Goal: Transaction & Acquisition: Subscribe to service/newsletter

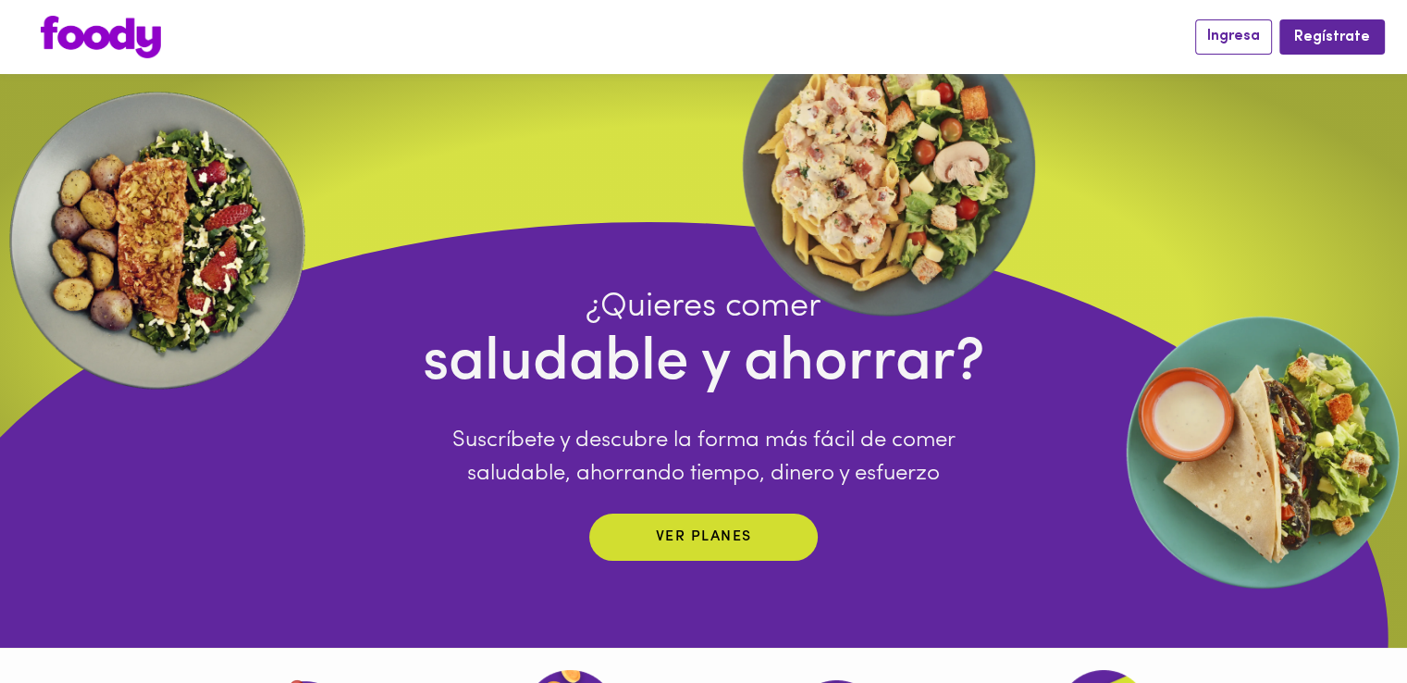
click at [1243, 36] on span "Ingresa" at bounding box center [1233, 37] width 53 height 18
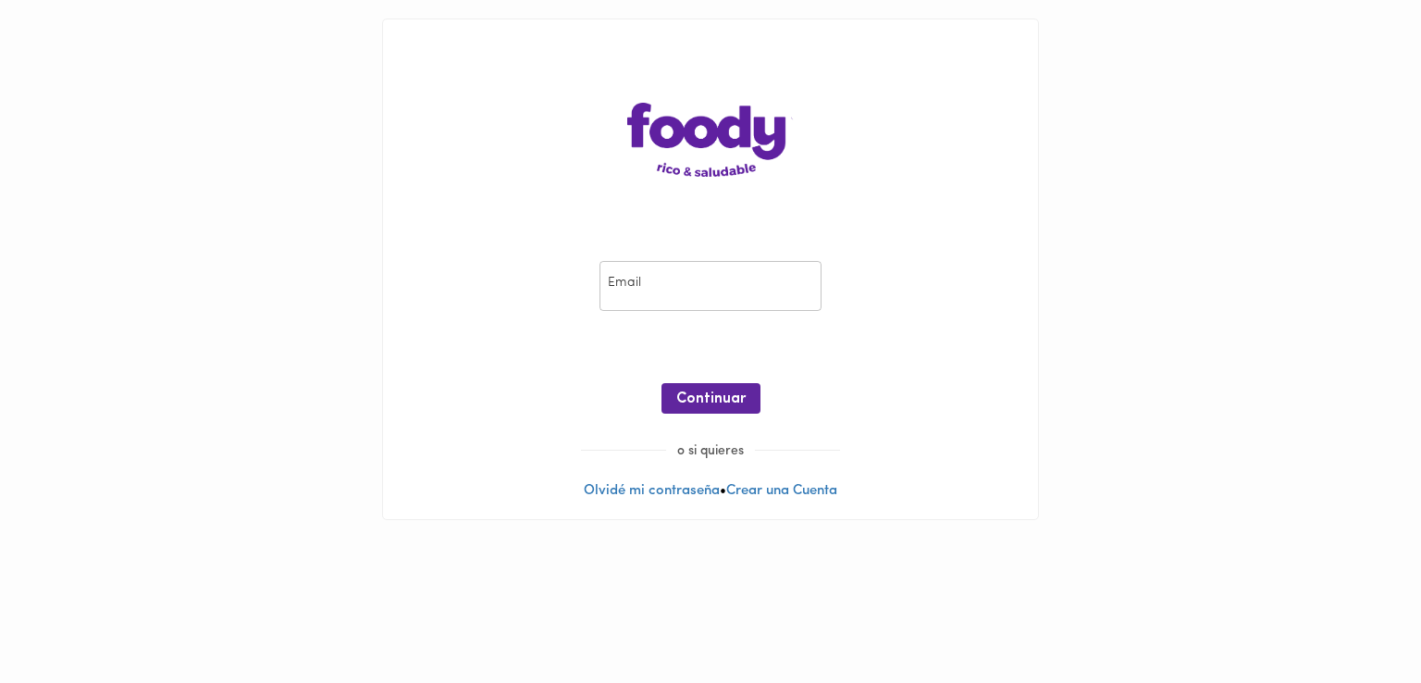
click at [1243, 36] on main "Email Email ¡Oops! Recuperar Clave Continuar o si quieres Olvidé mi contraseña …" at bounding box center [710, 269] width 1421 height 538
click at [631, 291] on input "email" at bounding box center [710, 286] width 222 height 51
click at [673, 286] on input "email" at bounding box center [710, 286] width 222 height 51
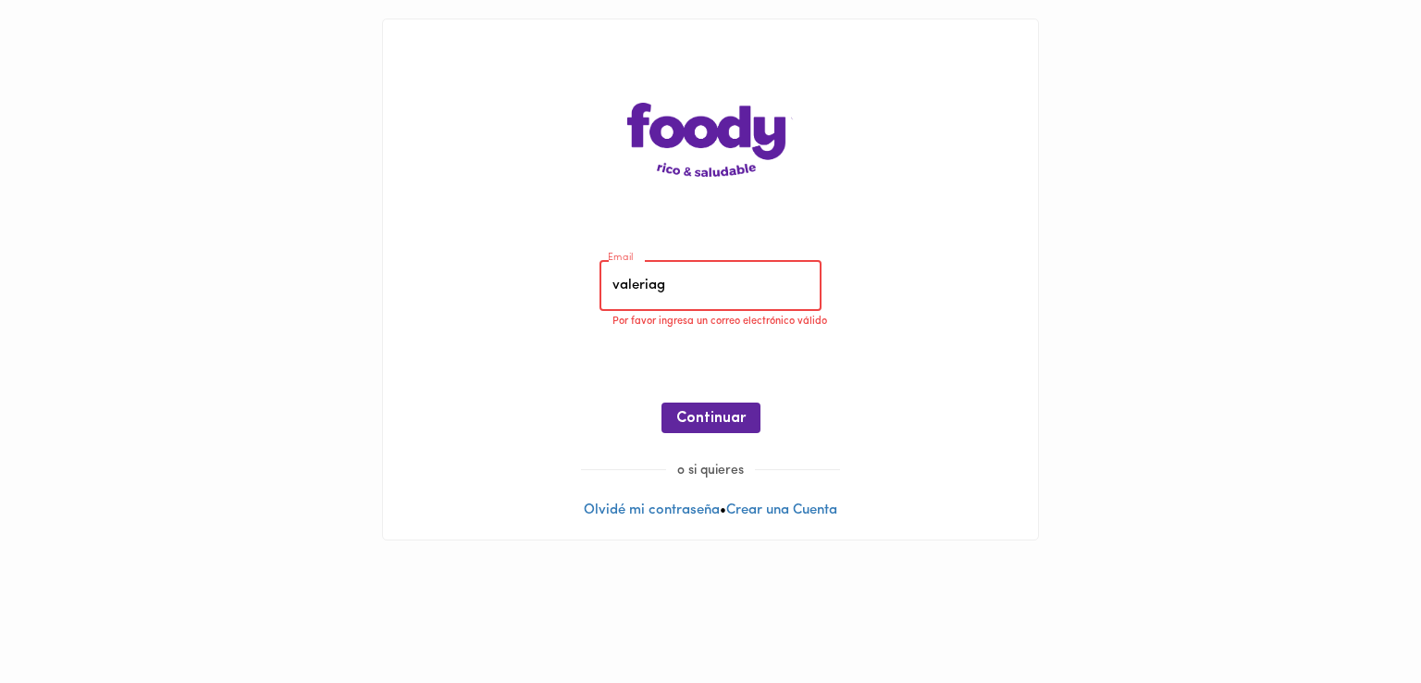
type input "[EMAIL_ADDRESS][DOMAIN_NAME]"
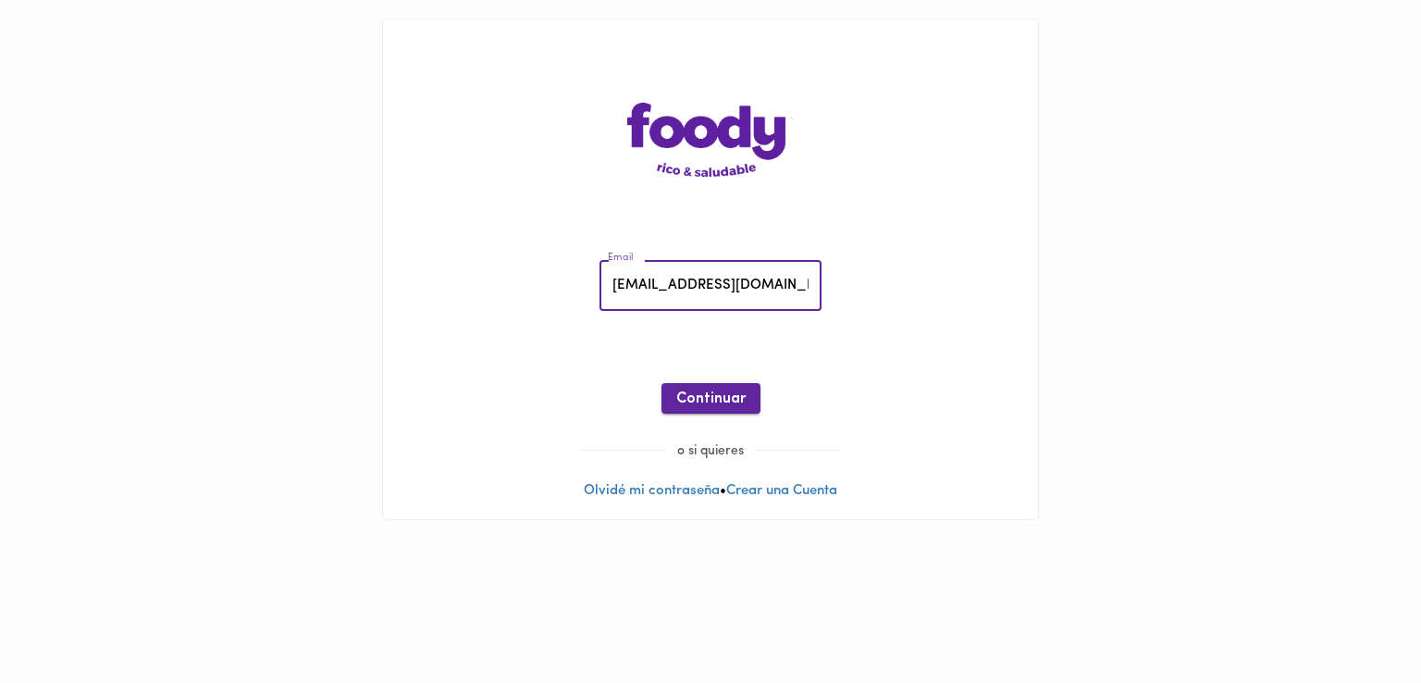
click at [716, 394] on span "Continuar" at bounding box center [710, 399] width 69 height 18
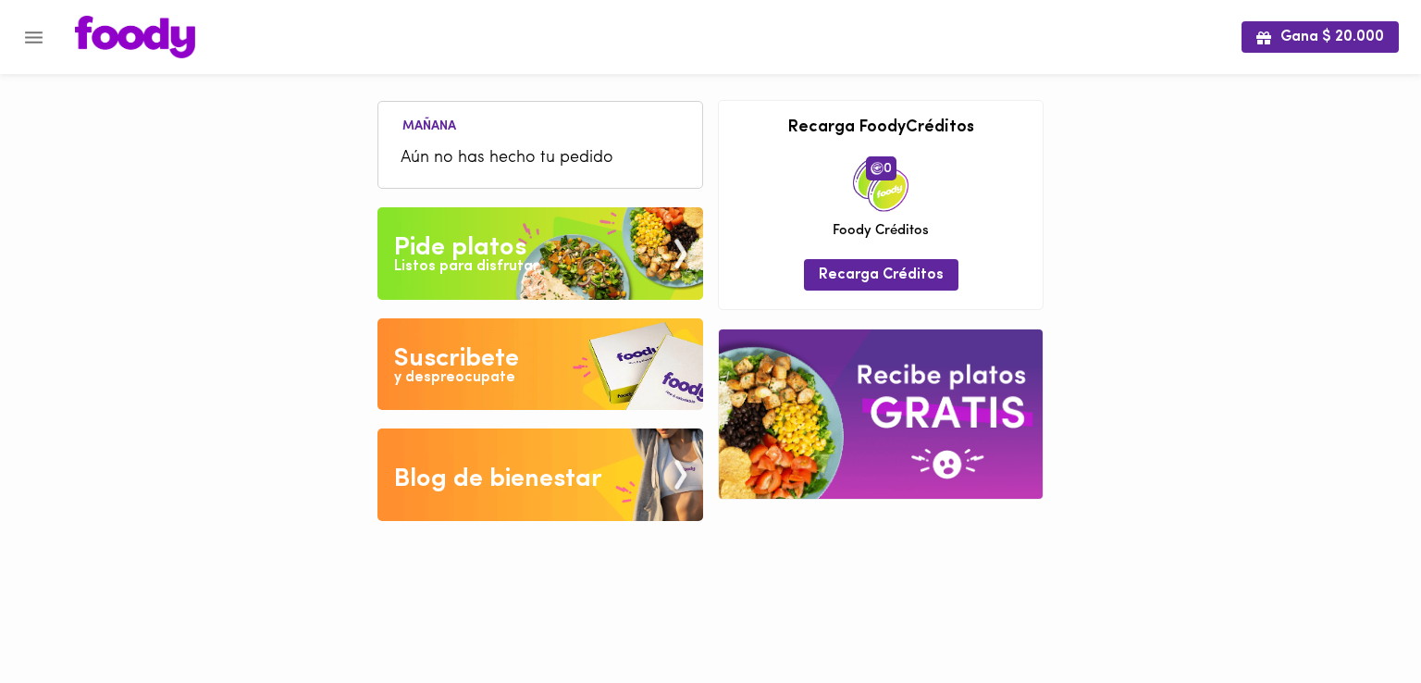
click at [573, 363] on img at bounding box center [540, 364] width 326 height 92
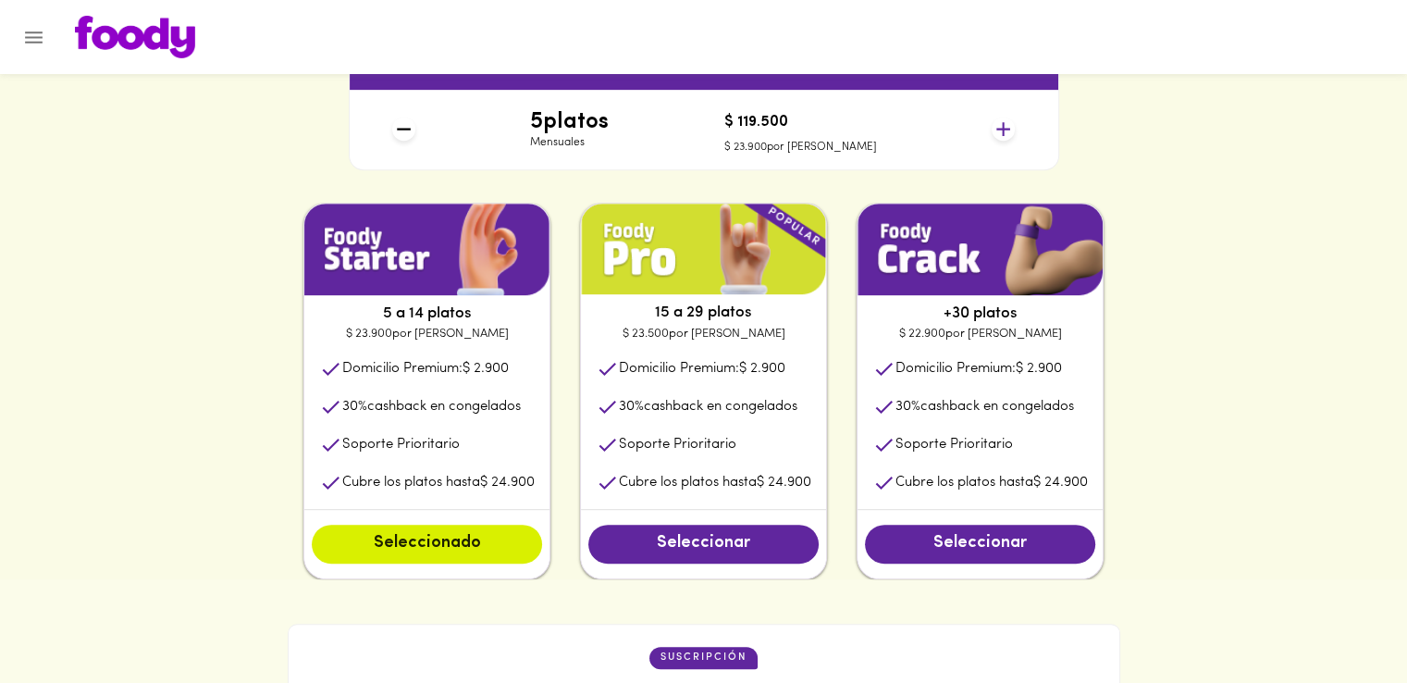
scroll to position [854, 0]
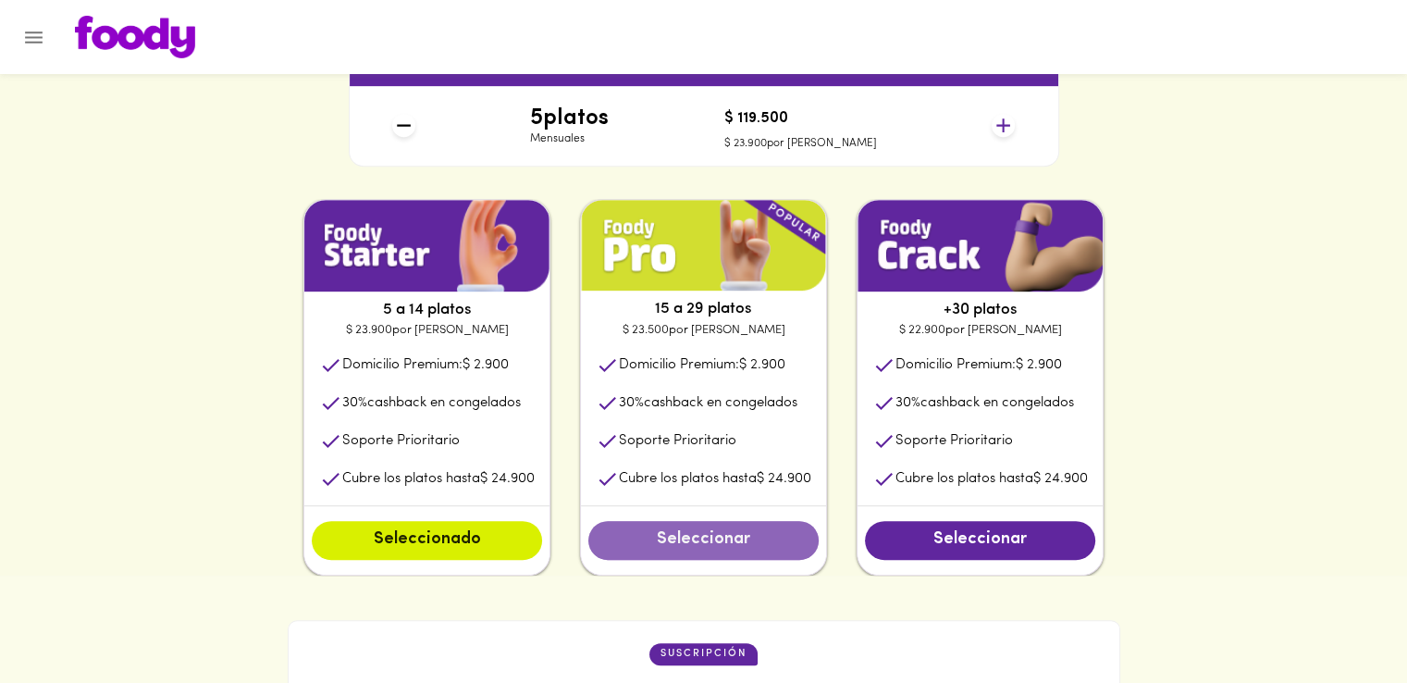
click at [706, 552] on button "Seleccionar" at bounding box center [703, 540] width 230 height 39
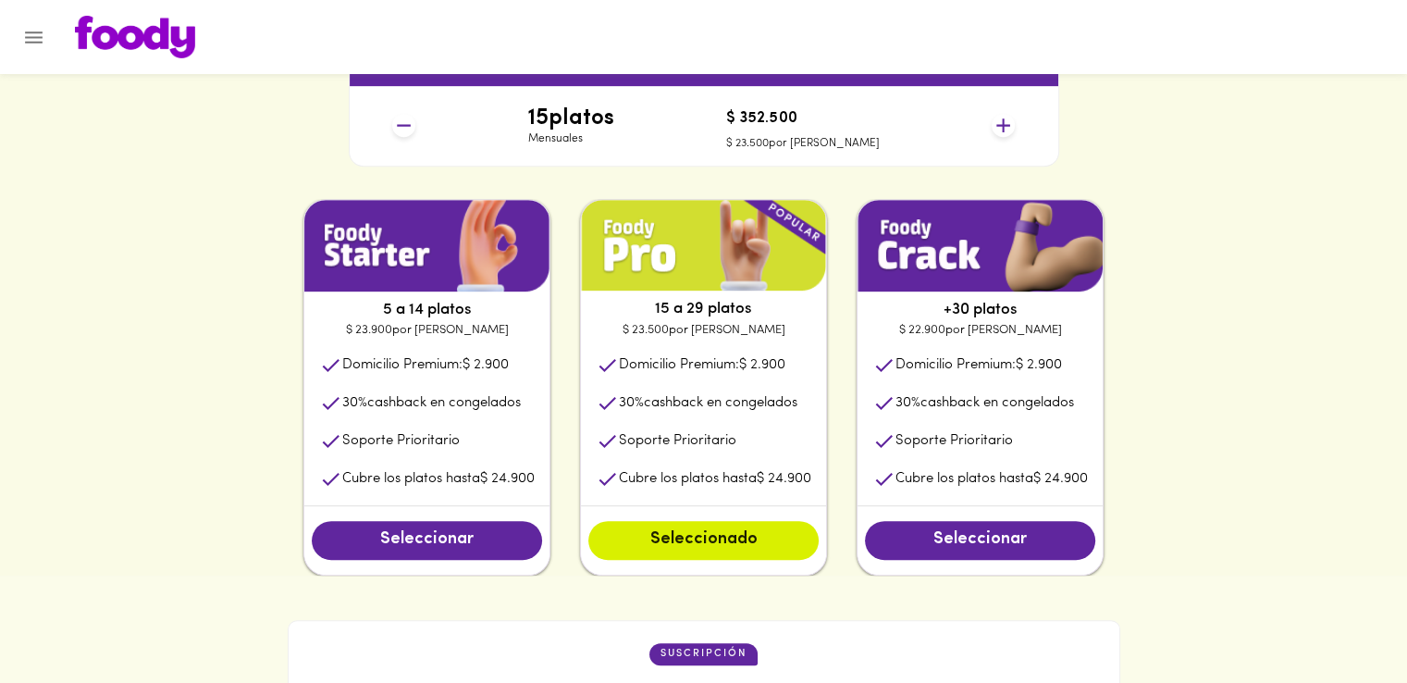
click at [996, 130] on icon at bounding box center [1002, 125] width 23 height 23
click at [407, 133] on icon at bounding box center [403, 125] width 23 height 23
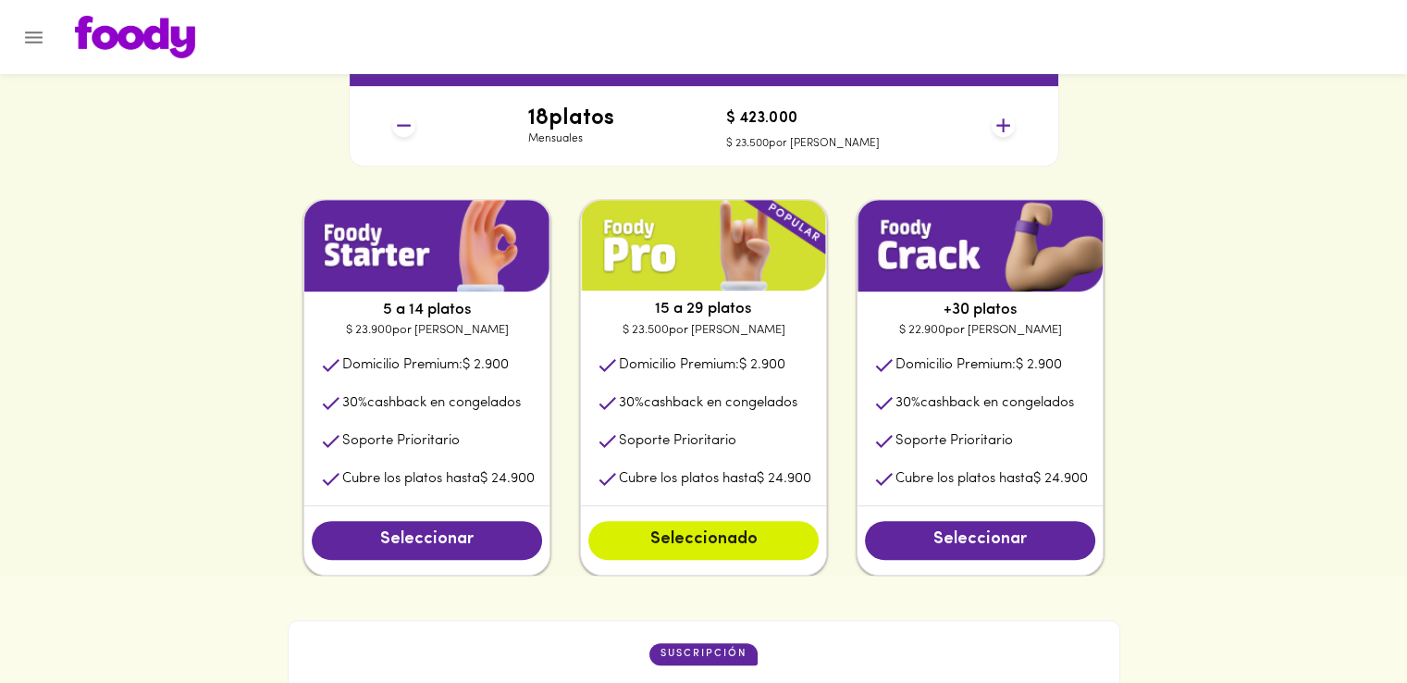
click at [407, 133] on icon at bounding box center [403, 125] width 23 height 23
click at [1003, 126] on icon at bounding box center [1003, 125] width 14 height 14
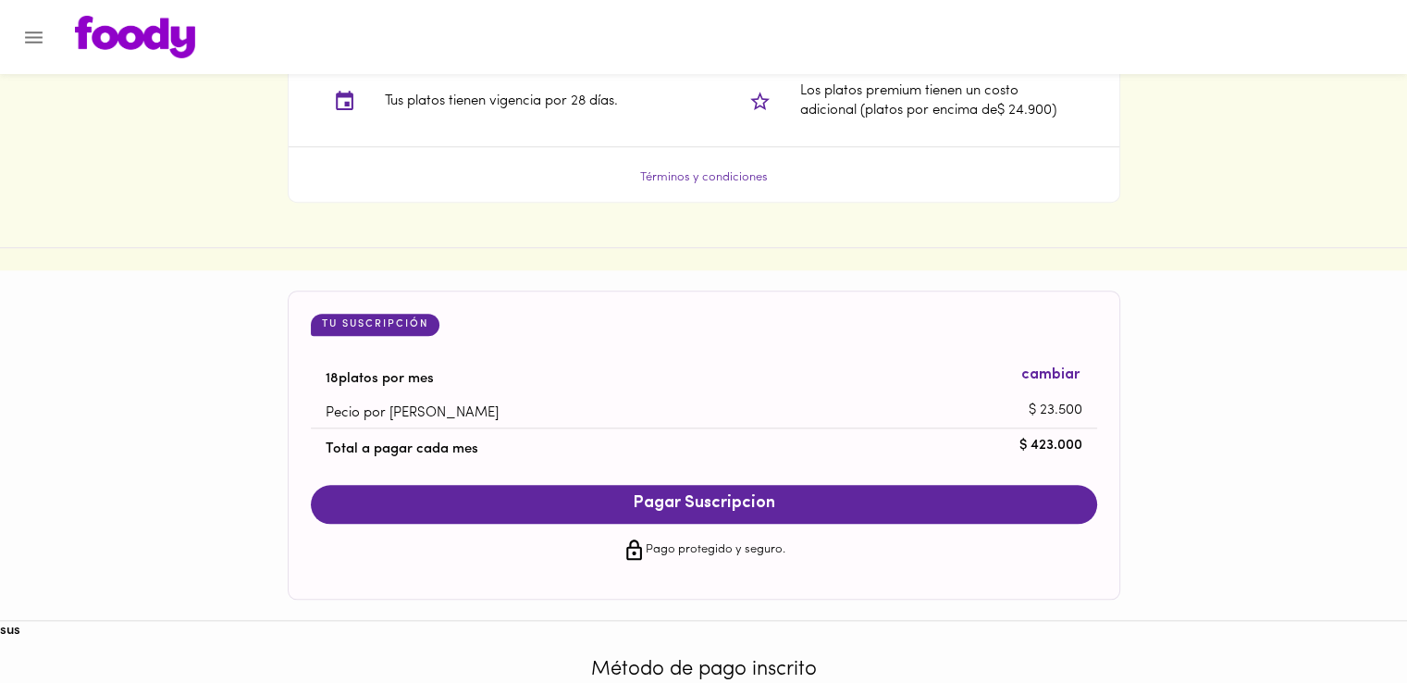
scroll to position [1626, 0]
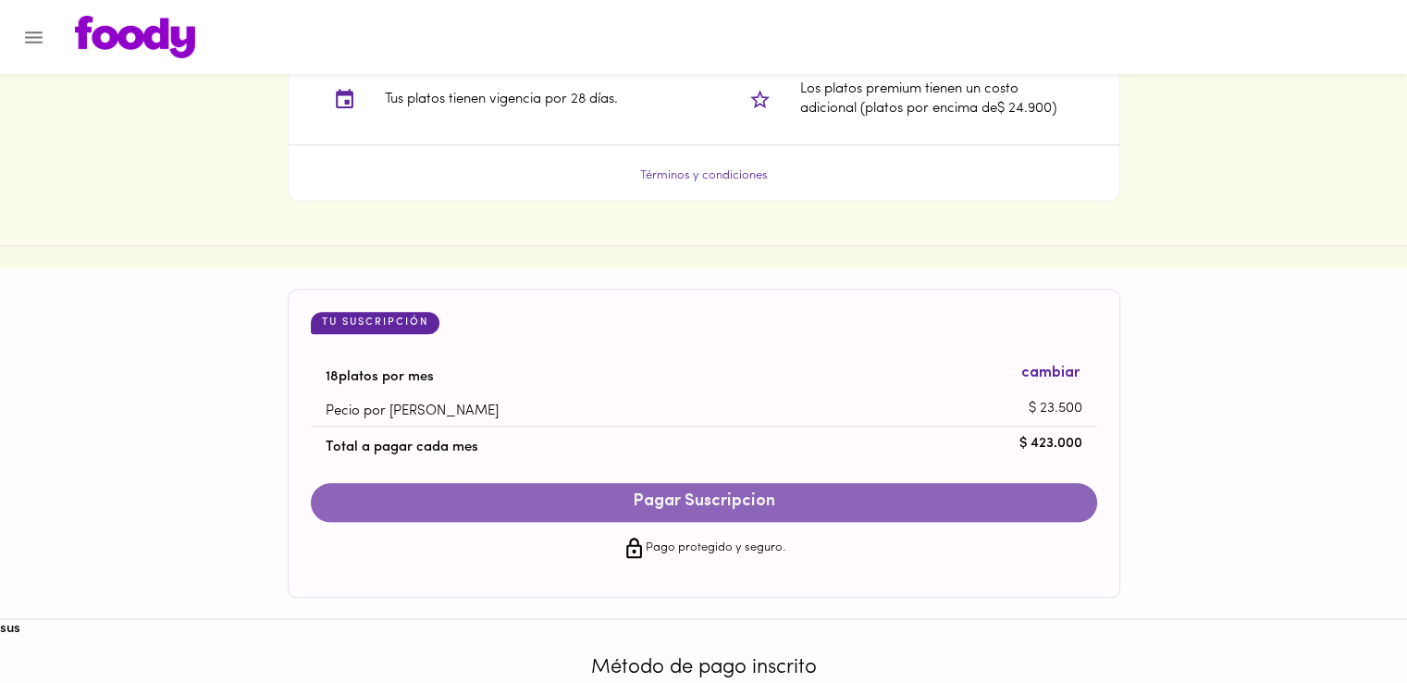
click at [666, 502] on span "Pagar Suscripcion" at bounding box center [703, 502] width 749 height 20
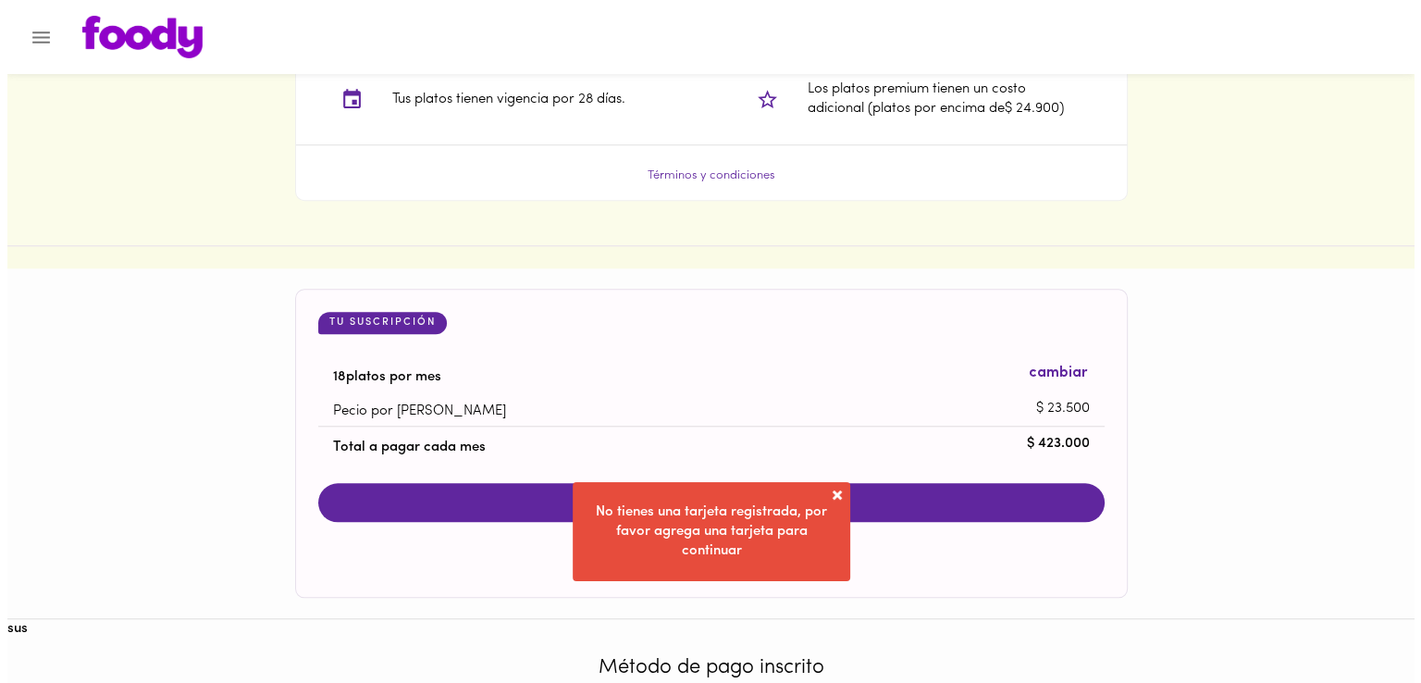
scroll to position [1756, 0]
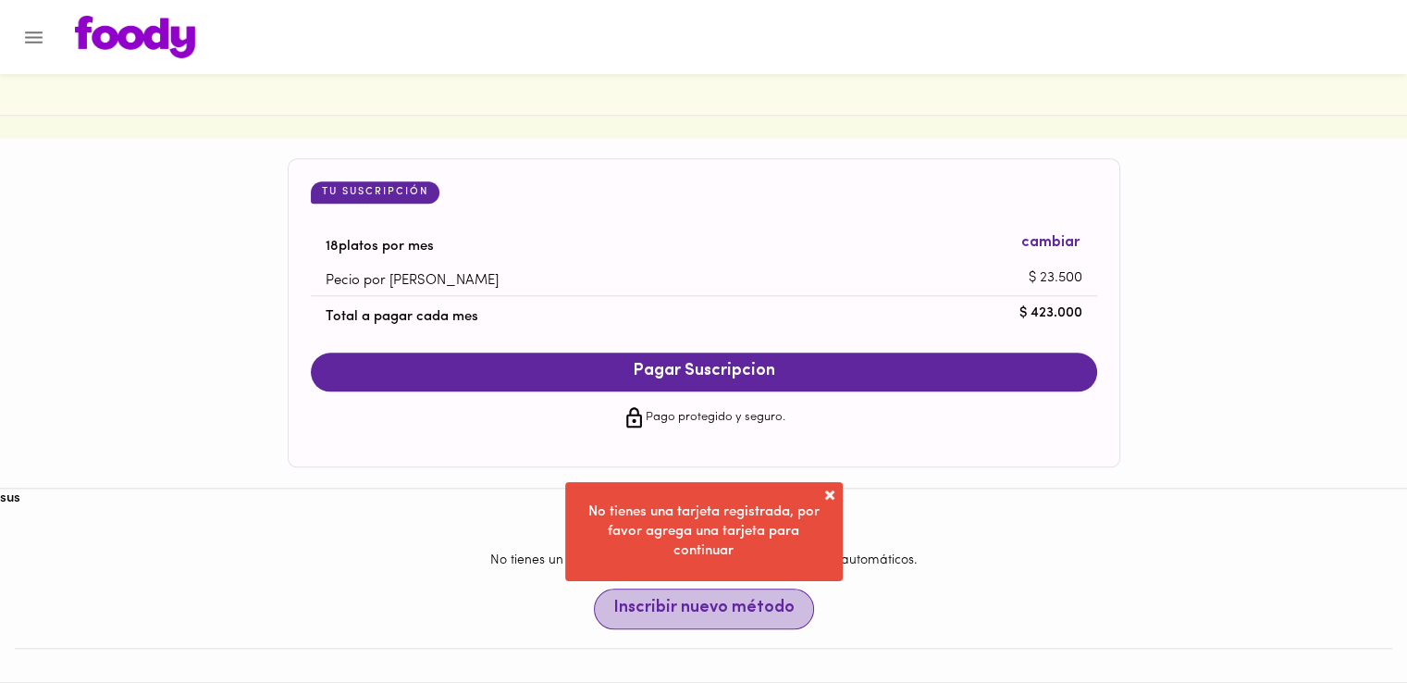
click at [725, 620] on button "Inscribir nuevo método" at bounding box center [704, 608] width 220 height 41
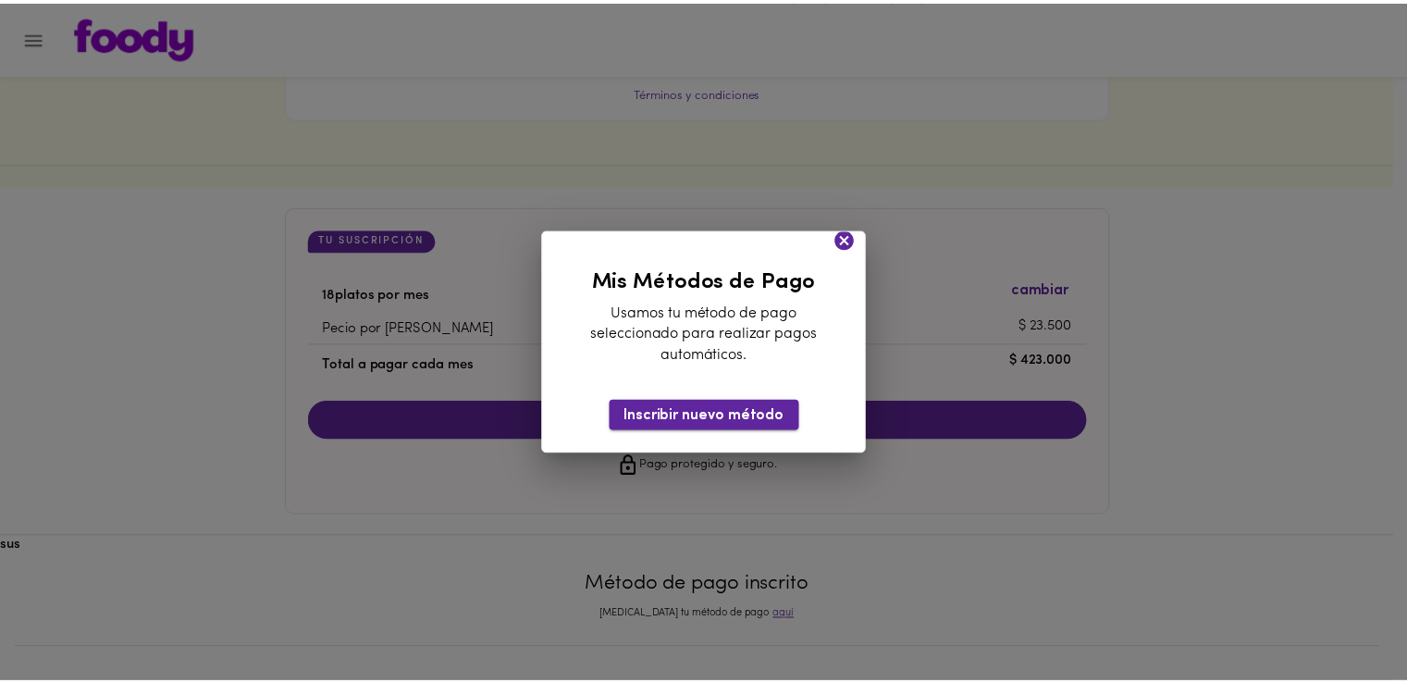
scroll to position [1709, 0]
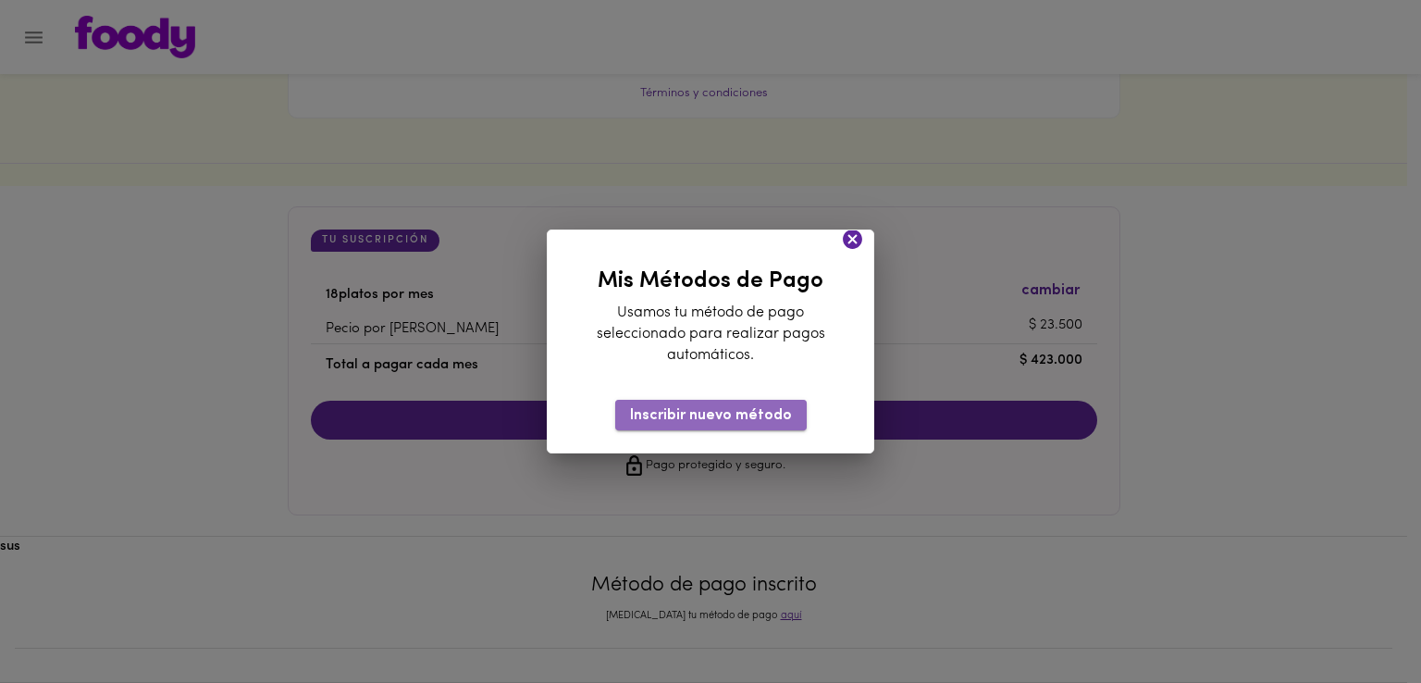
click at [736, 422] on span "Inscribir nuevo método" at bounding box center [711, 416] width 162 height 18
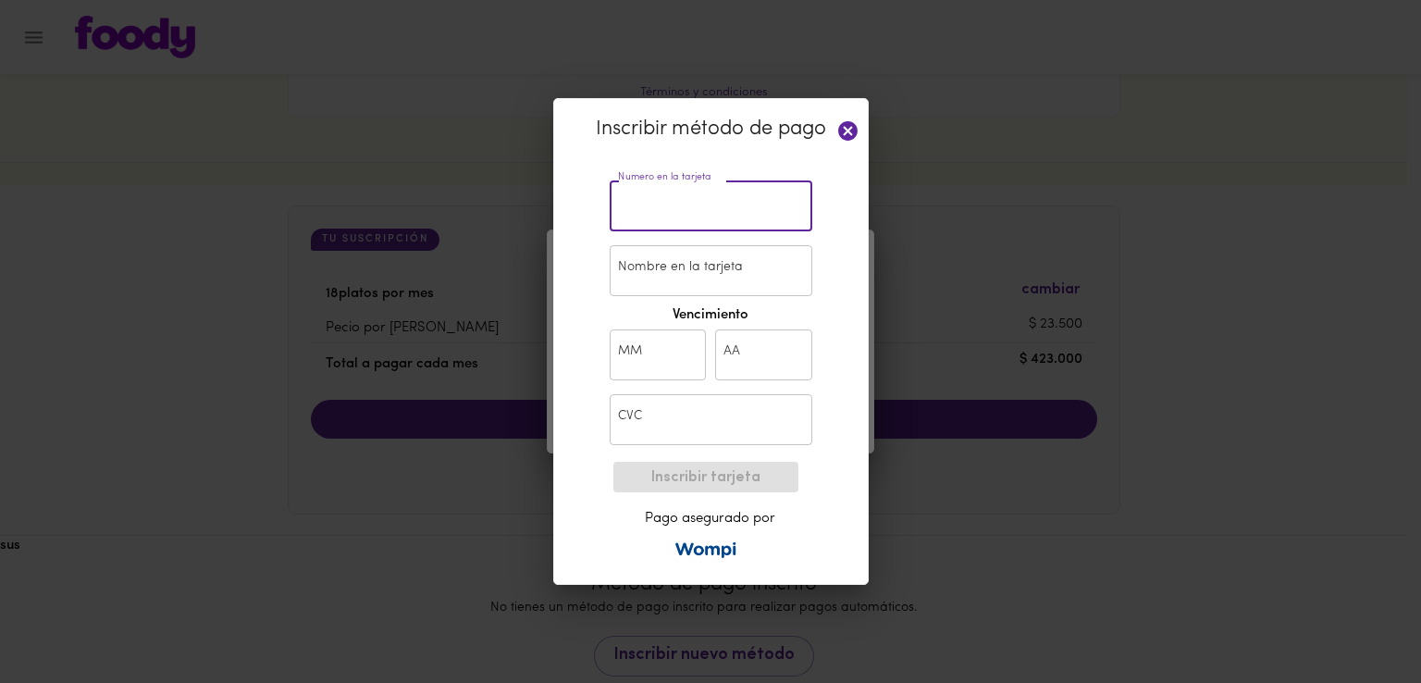
click at [707, 219] on input "text" at bounding box center [710, 205] width 203 height 51
type input "[CREDIT_CARD_NUMBER]"
type input "[PERSON_NAME]"
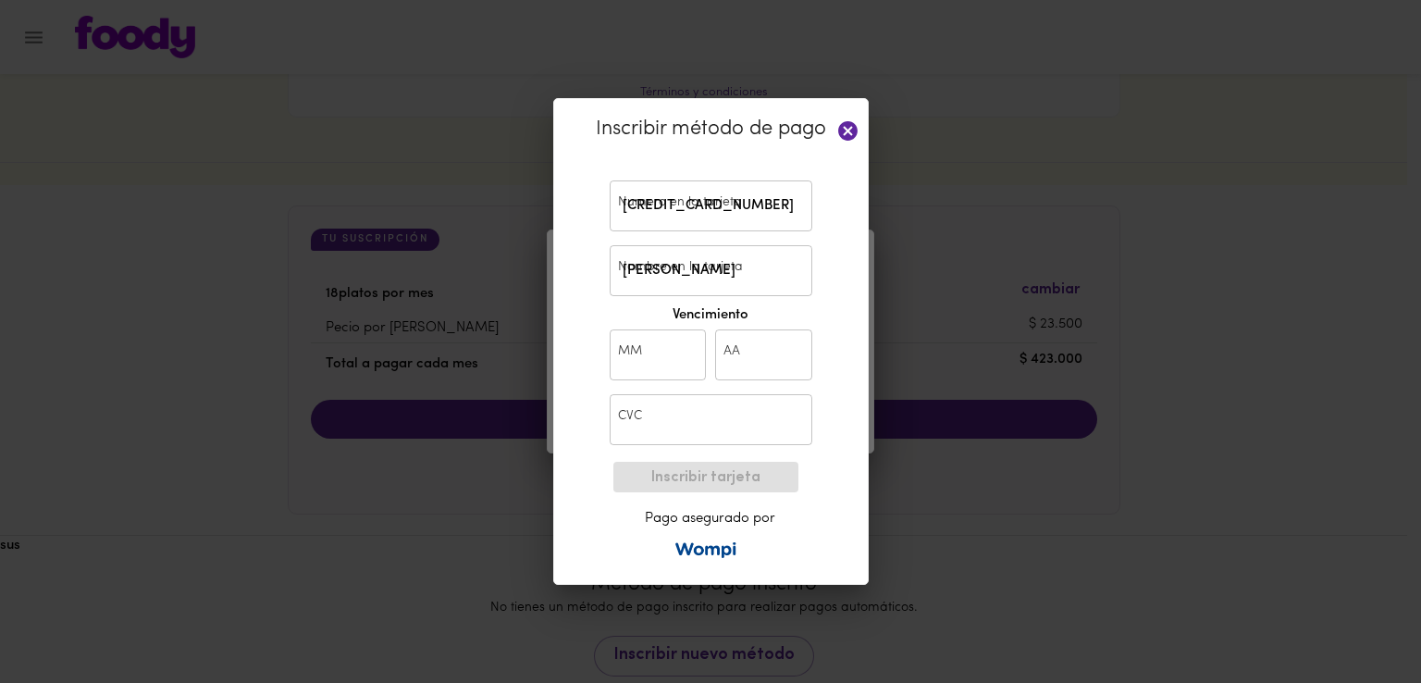
type input "12"
type input "20"
type input "500"
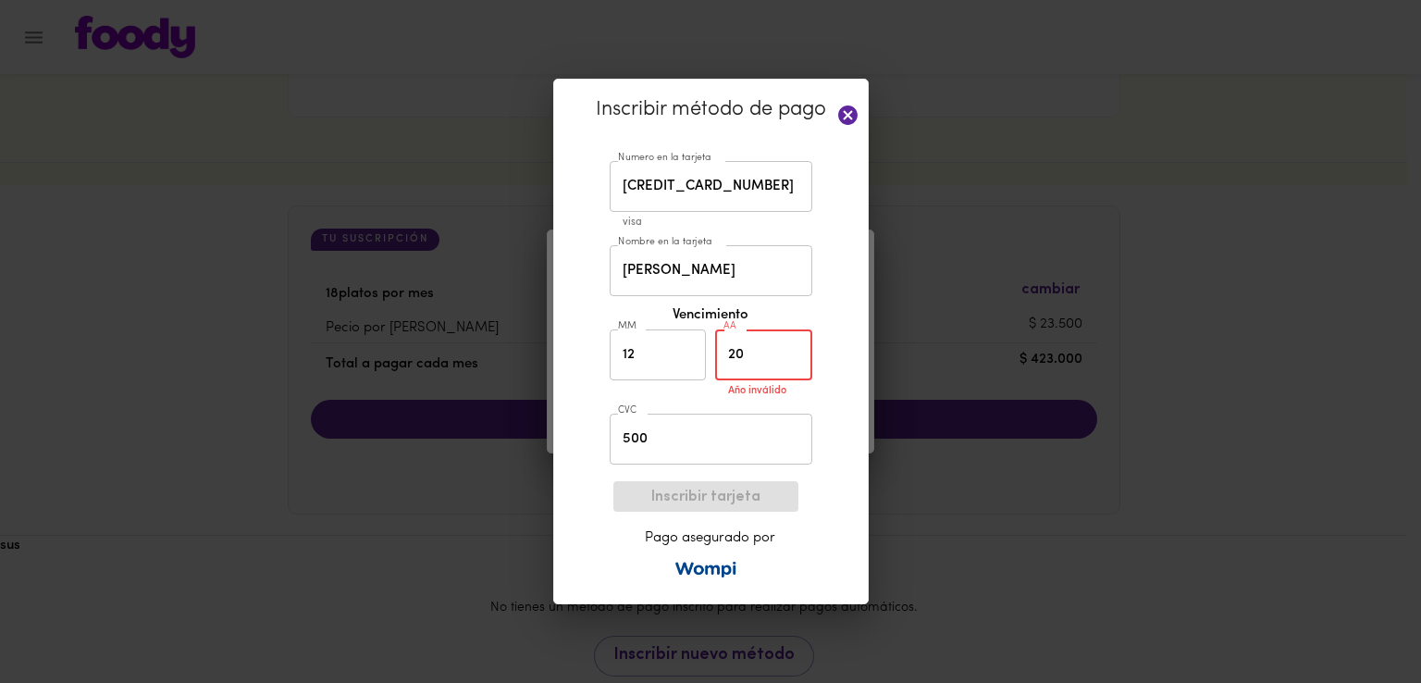
click at [783, 363] on input "20" at bounding box center [763, 354] width 97 height 51
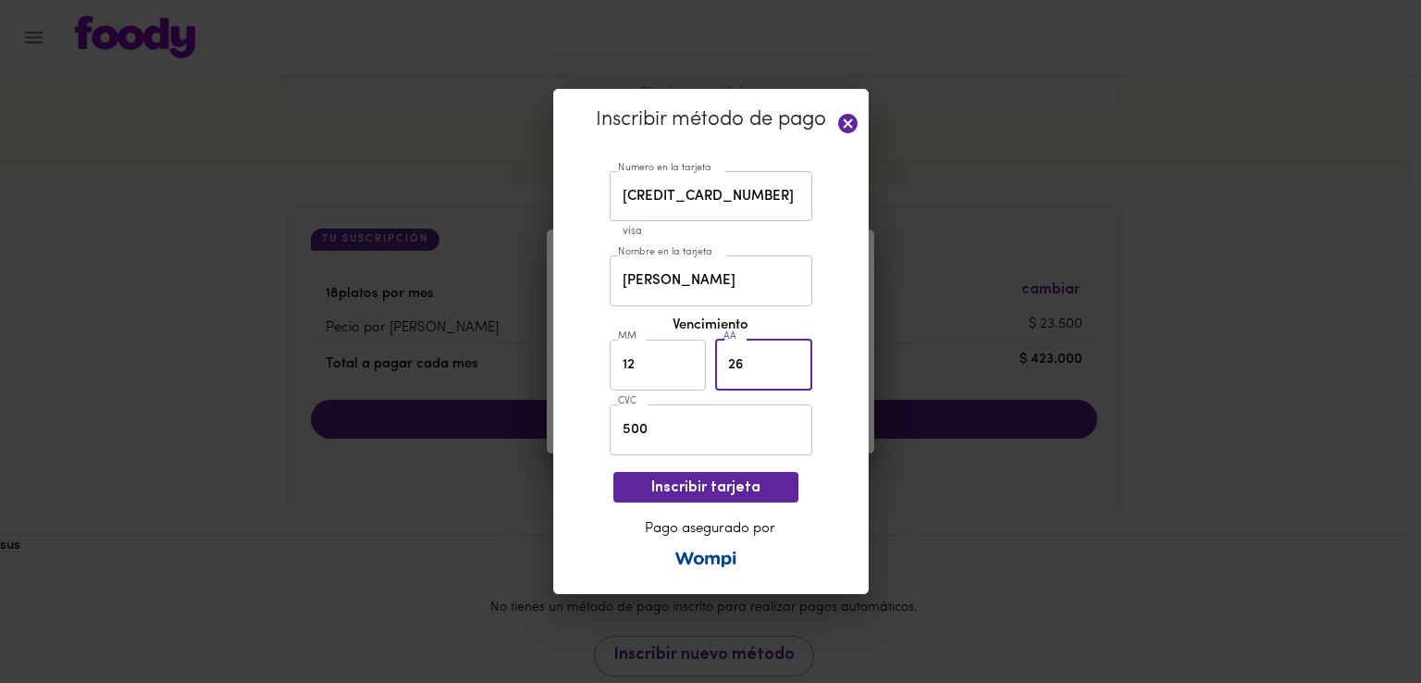
type input "26"
click at [815, 474] on div "Inscribir método de pago Numero en la tarjeta [CREDIT_CARD_NUMBER] Numero en la…" at bounding box center [710, 342] width 315 height 506
click at [744, 479] on span "Inscribir tarjeta" at bounding box center [705, 488] width 155 height 18
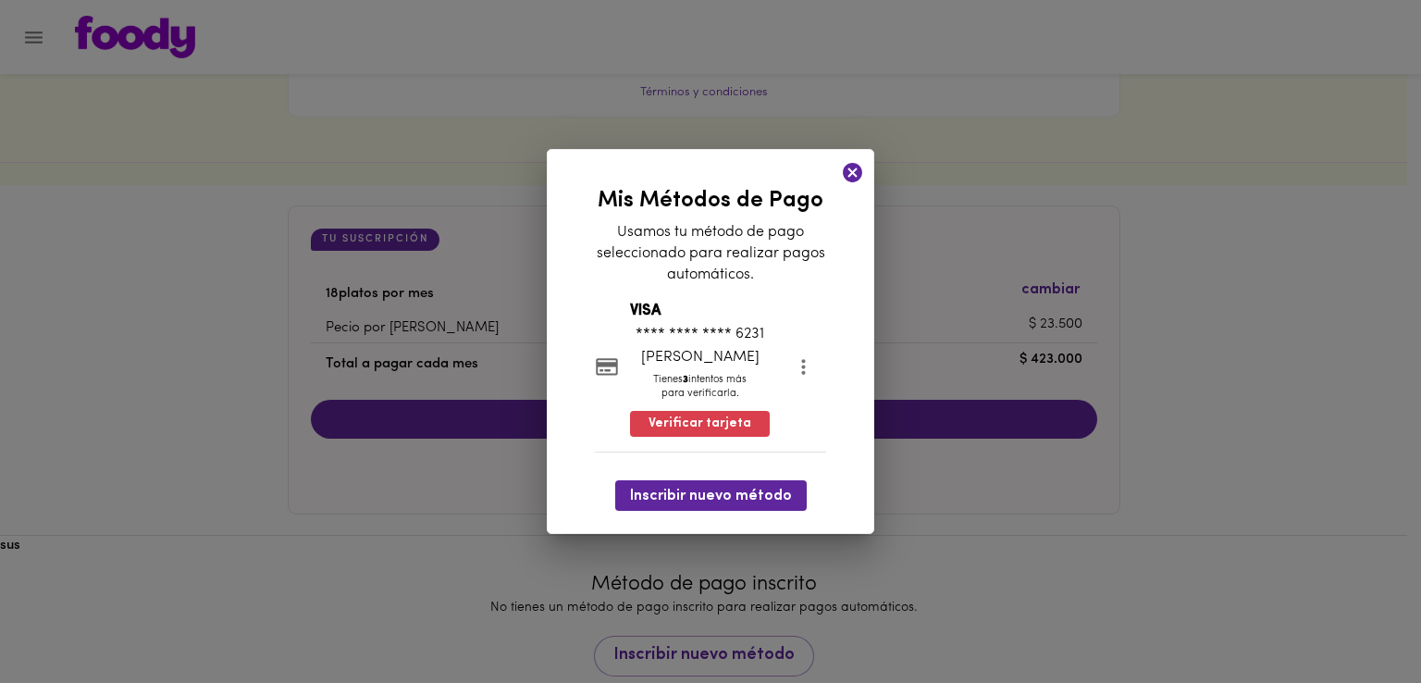
click at [773, 444] on ul "VISA **** **** **** 6231 [PERSON_NAME] Tienes 3 intentos más para verificarla. …" at bounding box center [711, 371] width 232 height 161
click at [716, 368] on p "[PERSON_NAME]" at bounding box center [700, 357] width 140 height 21
click at [852, 163] on icon at bounding box center [852, 172] width 19 height 19
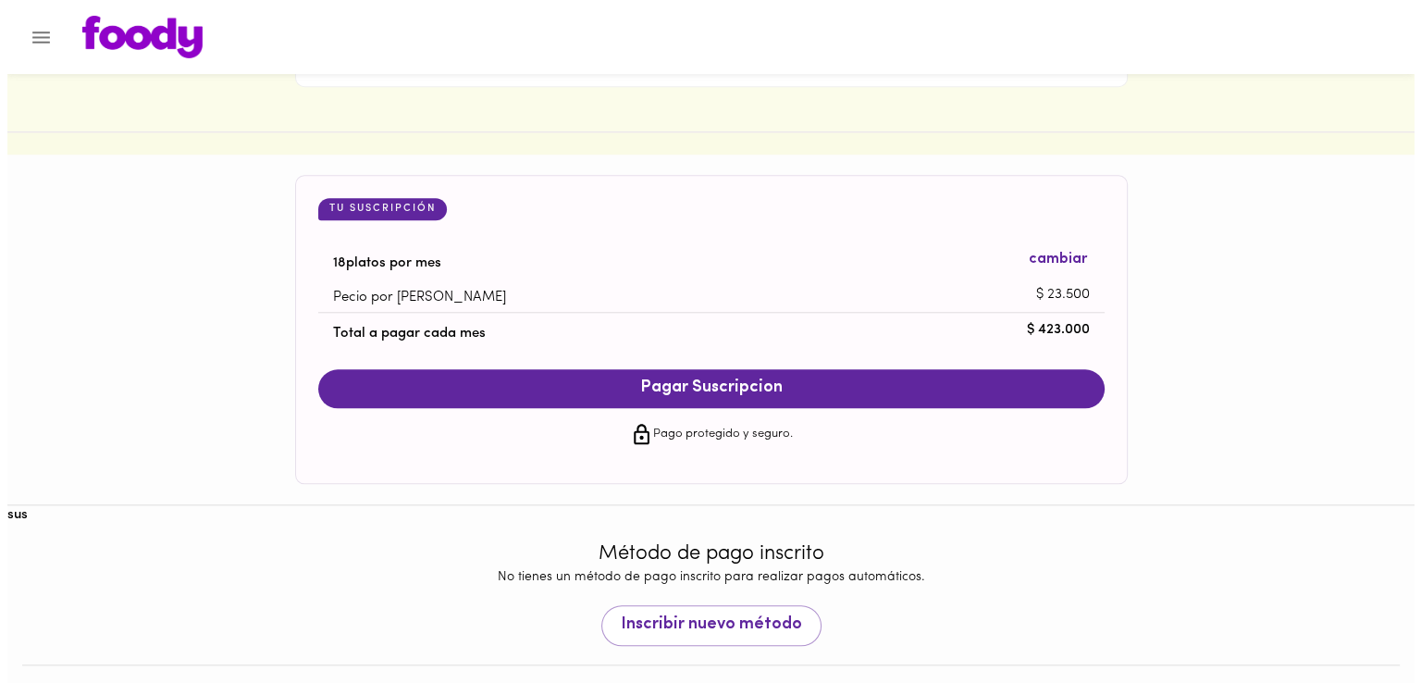
scroll to position [1756, 0]
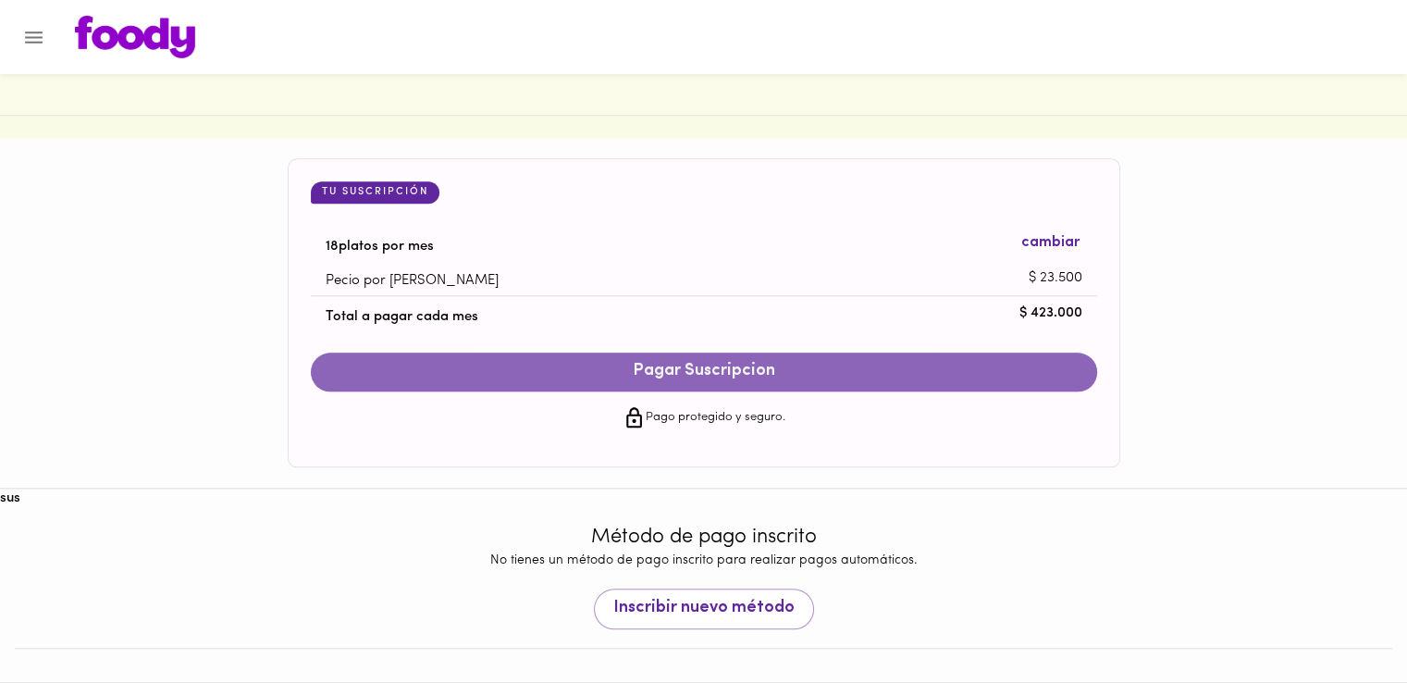
click at [707, 368] on span "Pagar Suscripcion" at bounding box center [703, 372] width 749 height 20
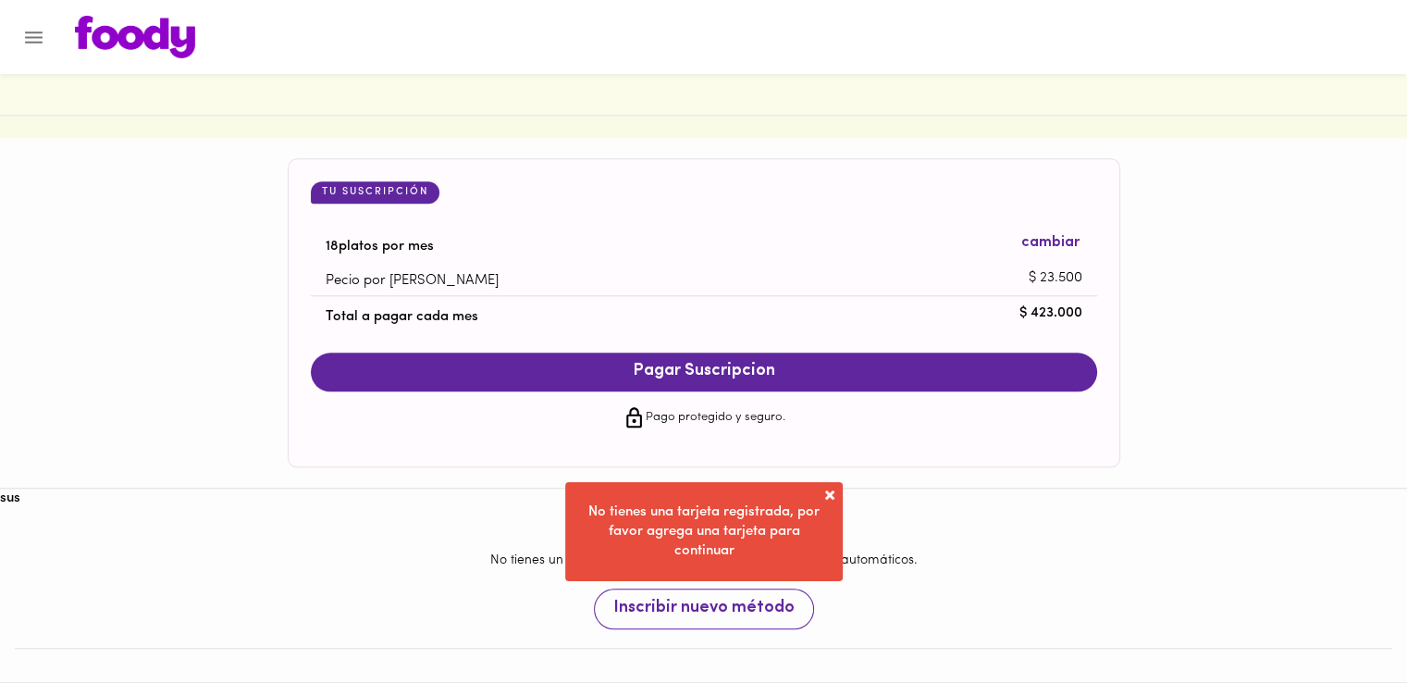
click at [753, 600] on span "Inscribir nuevo método" at bounding box center [703, 608] width 181 height 20
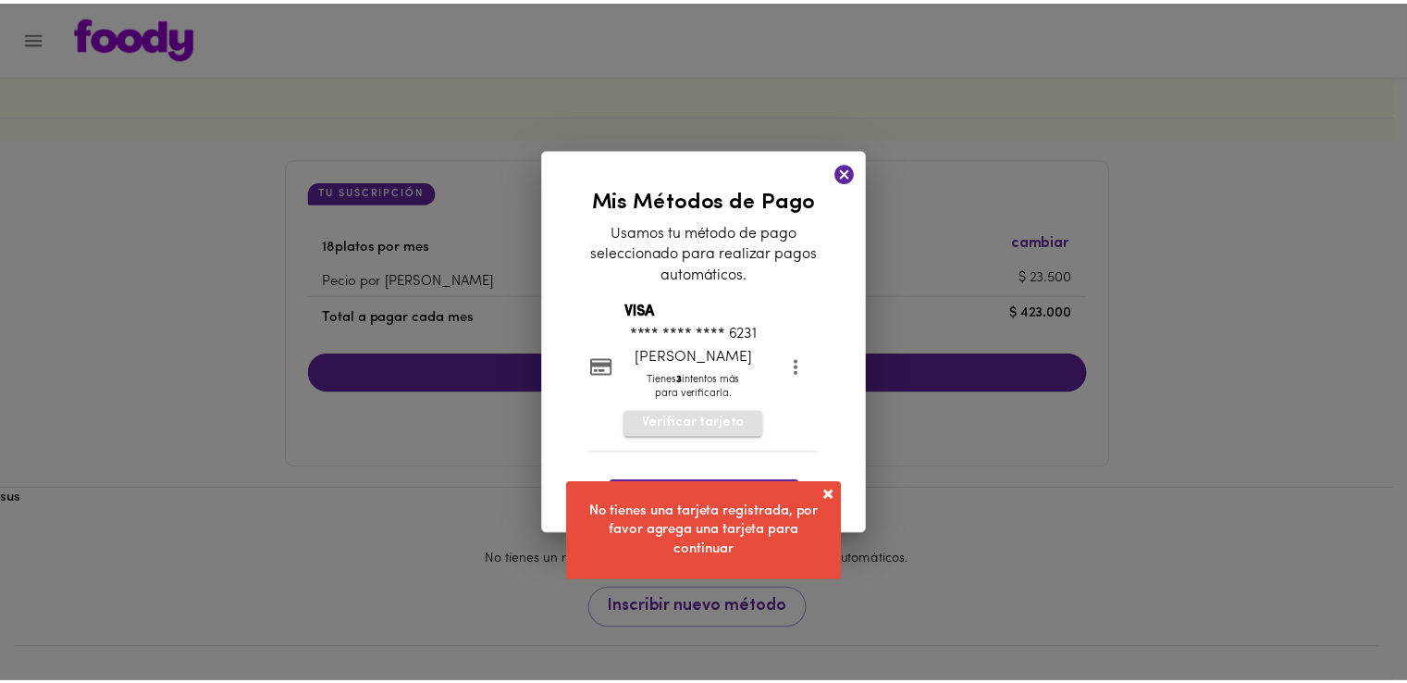
scroll to position [1709, 0]
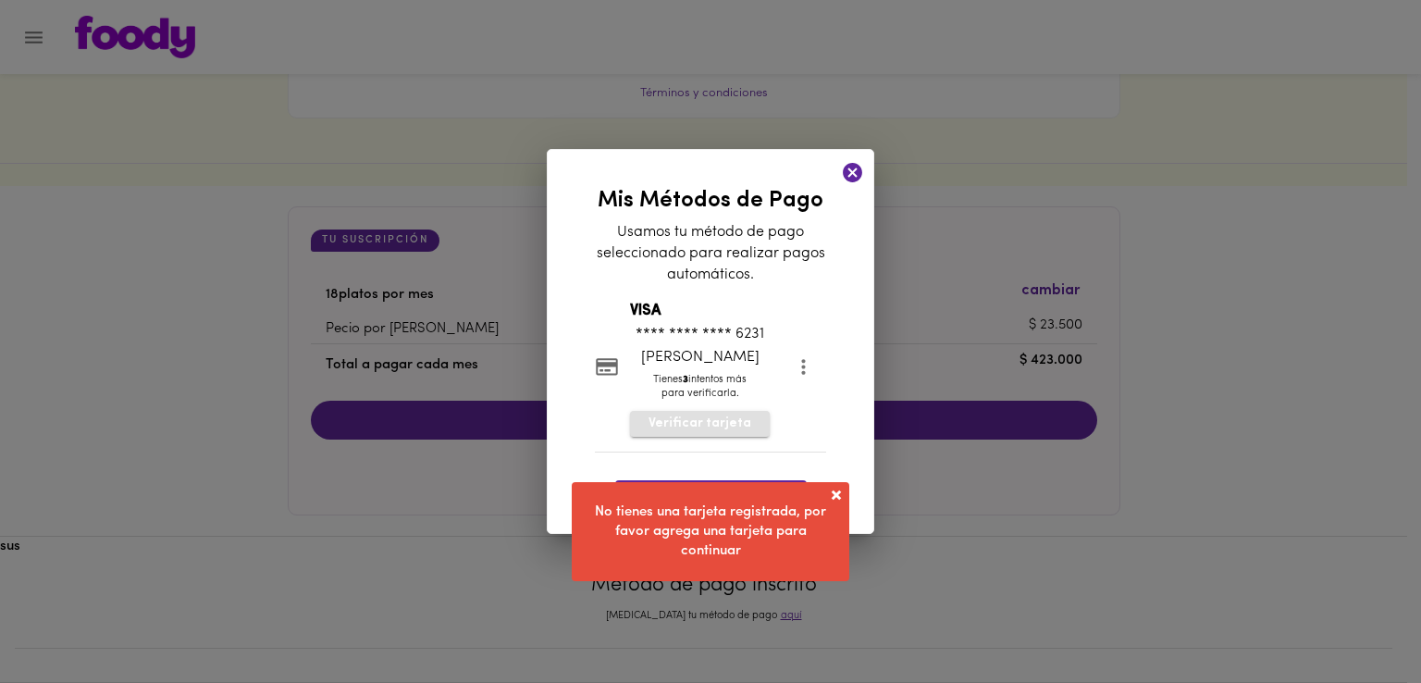
click at [729, 425] on span "Verificar tarjeta" at bounding box center [699, 423] width 103 height 18
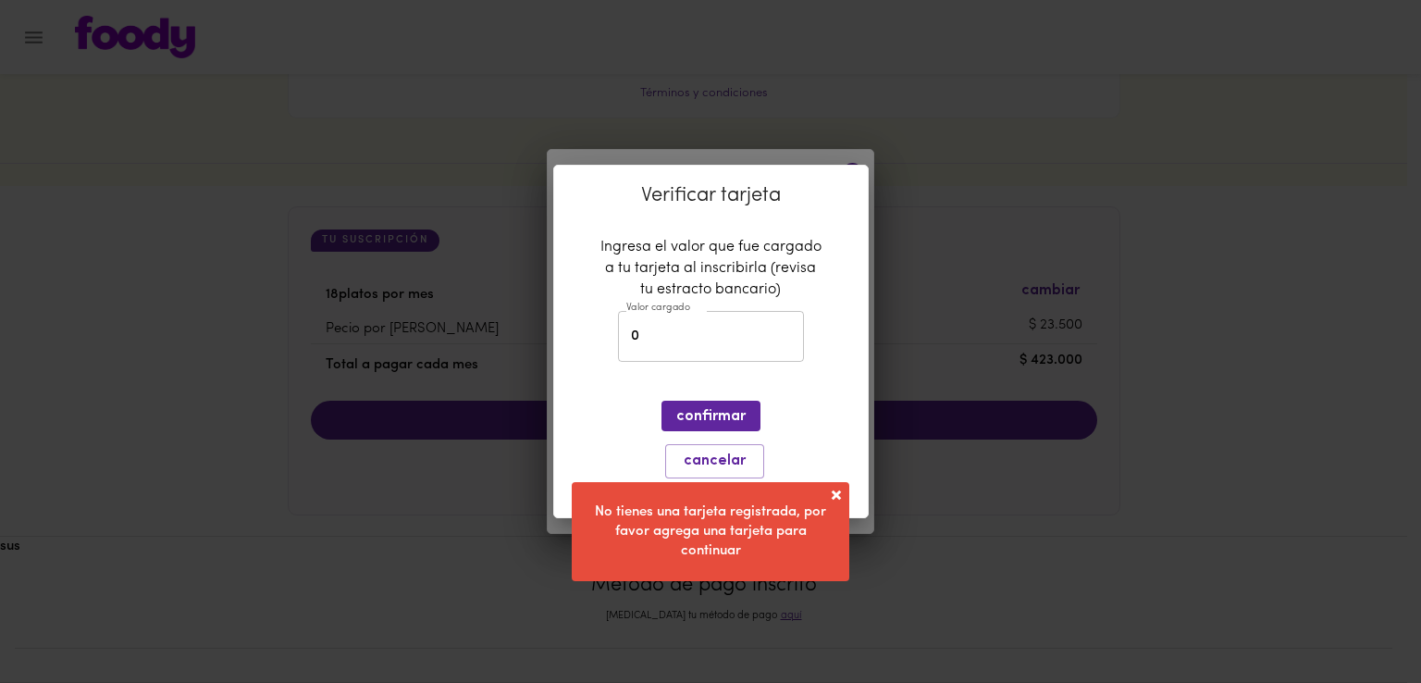
click at [697, 344] on input "0" at bounding box center [711, 336] width 186 height 51
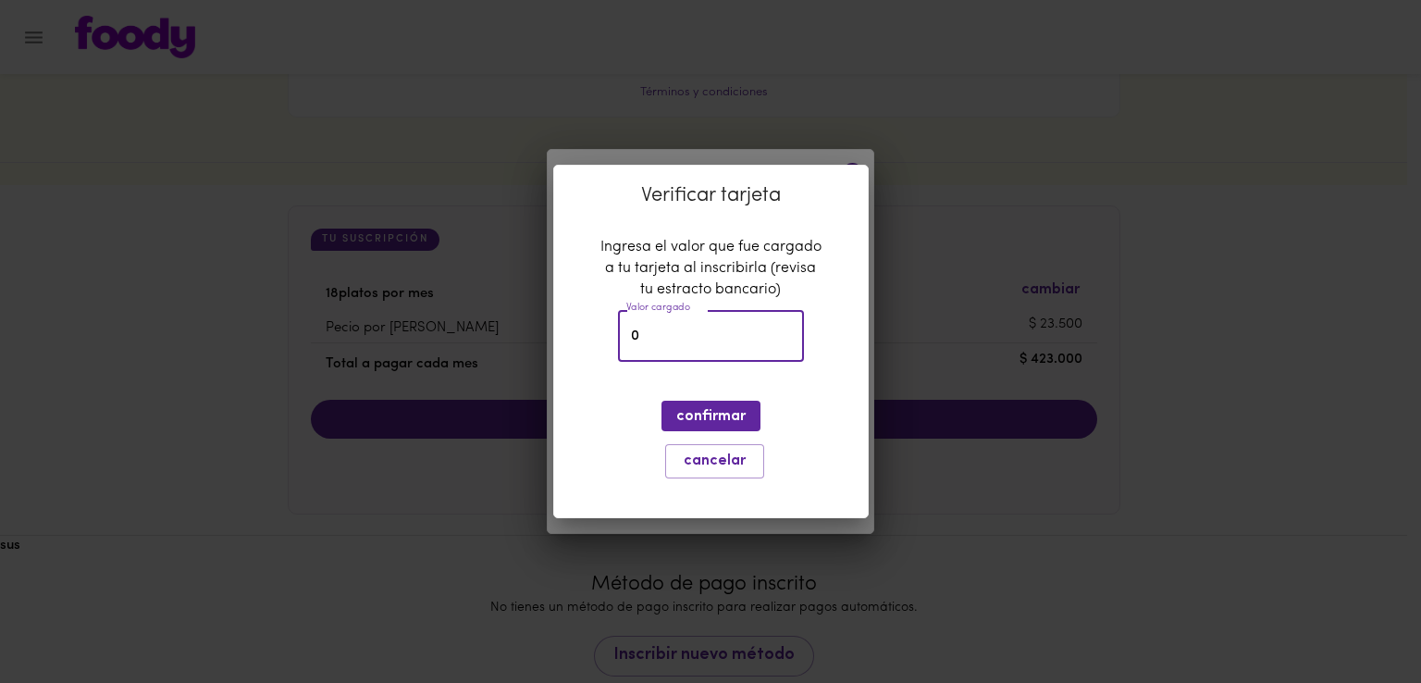
drag, startPoint x: 697, startPoint y: 344, endPoint x: 601, endPoint y: 321, distance: 98.9
click at [601, 321] on div "Ingresa el valor que fue cargado a tu tarjeta al inscribirla (revisa tu estract…" at bounding box center [710, 303] width 221 height 133
click at [808, 160] on div "Verificar tarjeta Ingresa el valor que fue cargado a tu tarjeta al inscribirla …" at bounding box center [710, 341] width 1421 height 683
click at [880, 118] on div "Verificar tarjeta Ingresa el valor que fue cargado a tu tarjeta al inscribirla …" at bounding box center [710, 341] width 1421 height 683
click at [847, 144] on div "Verificar tarjeta Ingresa el valor que fue cargado a tu tarjeta al inscribirla …" at bounding box center [710, 341] width 1421 height 683
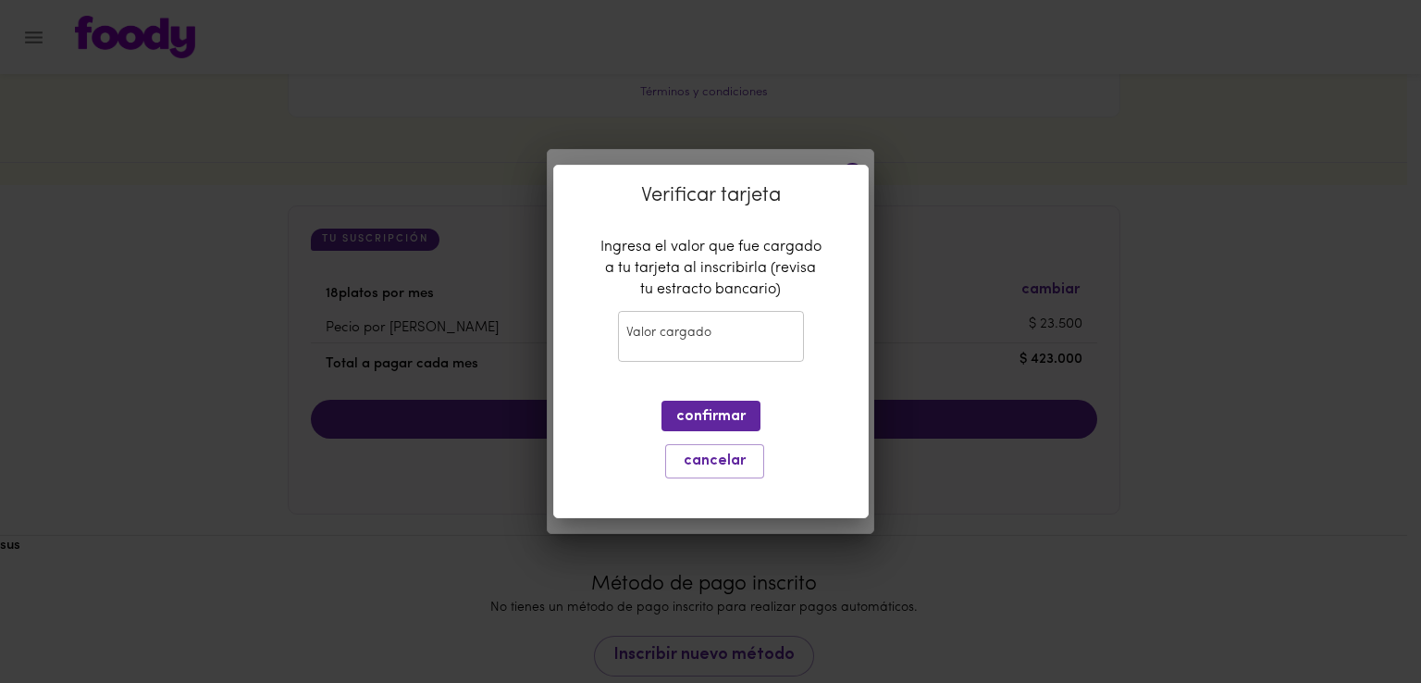
click at [985, 432] on div "Verificar tarjeta Ingresa el valor que fue cargado a tu tarjeta al inscribirla …" at bounding box center [710, 341] width 1421 height 683
click at [718, 323] on input "Valor cargado" at bounding box center [711, 336] width 186 height 51
click at [699, 558] on div "Verificar tarjeta Ingresa el valor que fue cargado a tu tarjeta al inscribirla …" at bounding box center [710, 341] width 1421 height 683
drag, startPoint x: 710, startPoint y: 468, endPoint x: 745, endPoint y: 614, distance: 150.1
click at [745, 614] on div "Verificar tarjeta Ingresa el valor que fue cargado a tu tarjeta al inscribirla …" at bounding box center [710, 341] width 1421 height 683
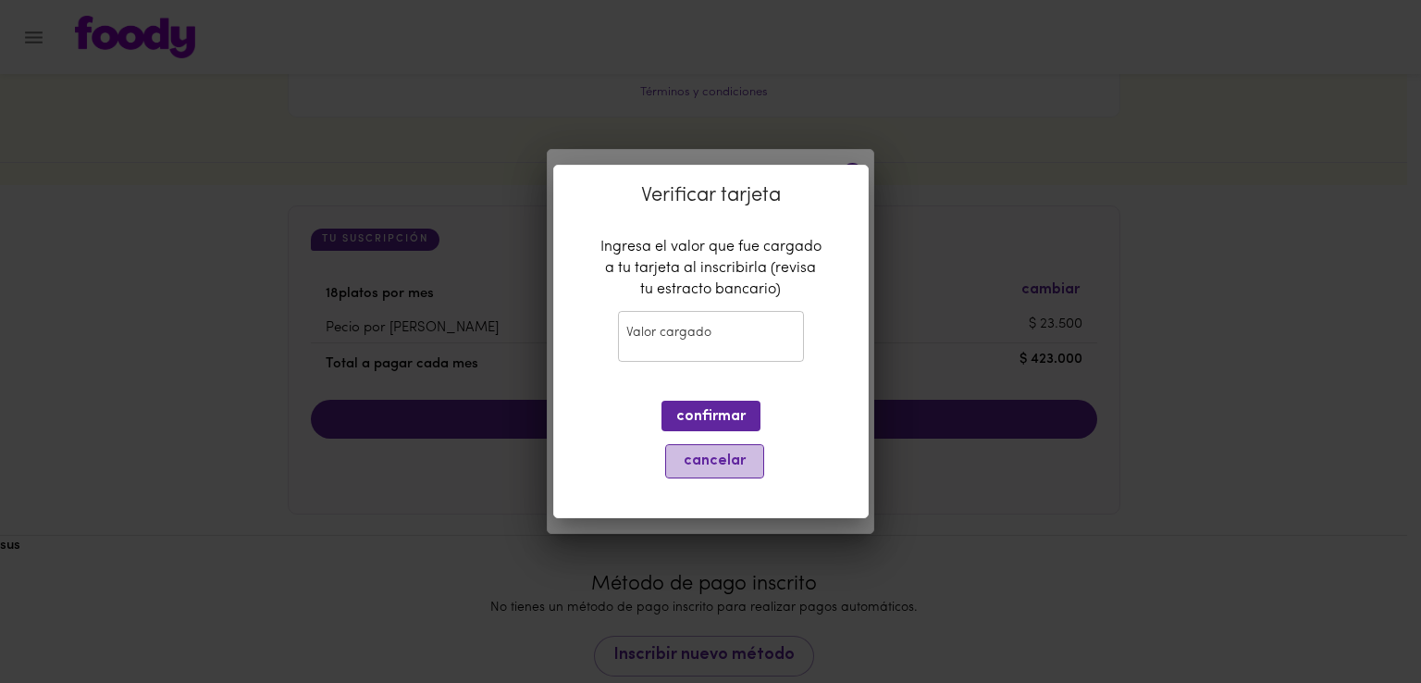
click at [713, 464] on span "cancelar" at bounding box center [714, 461] width 75 height 18
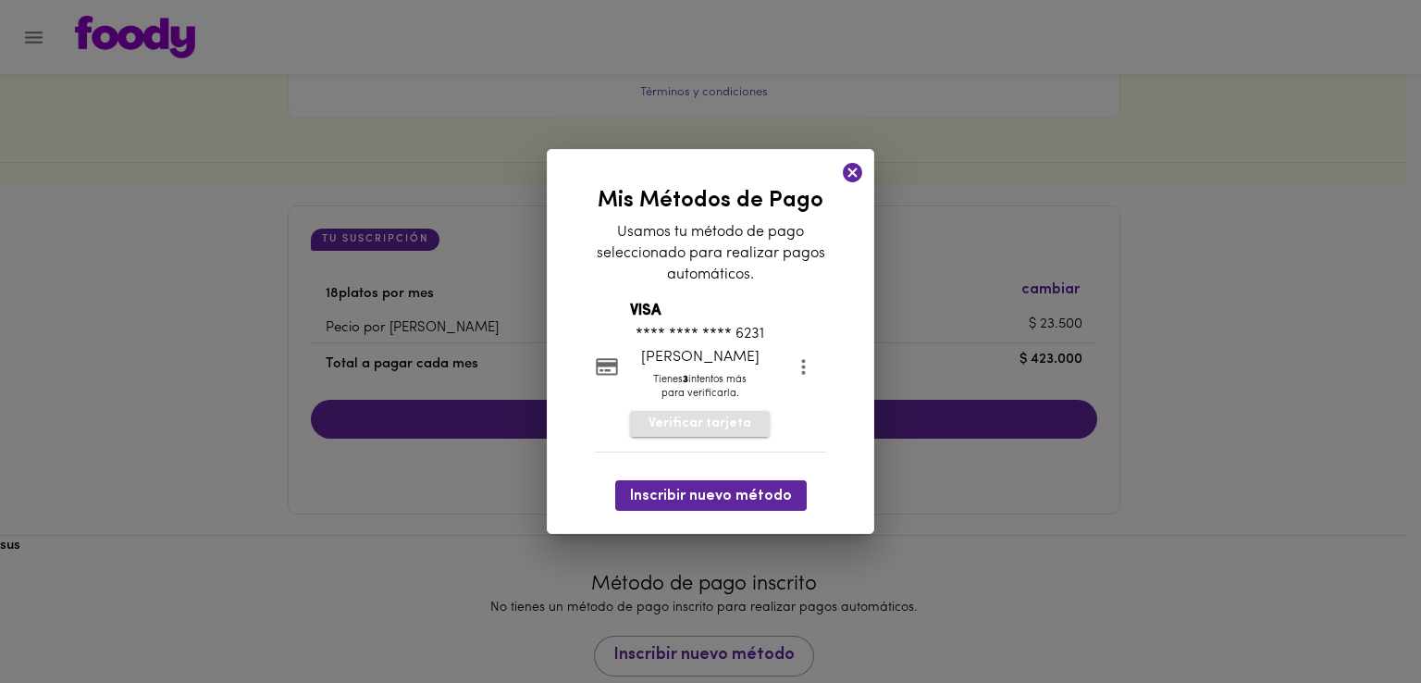
click at [708, 433] on span "Verificar tarjeta" at bounding box center [699, 423] width 103 height 18
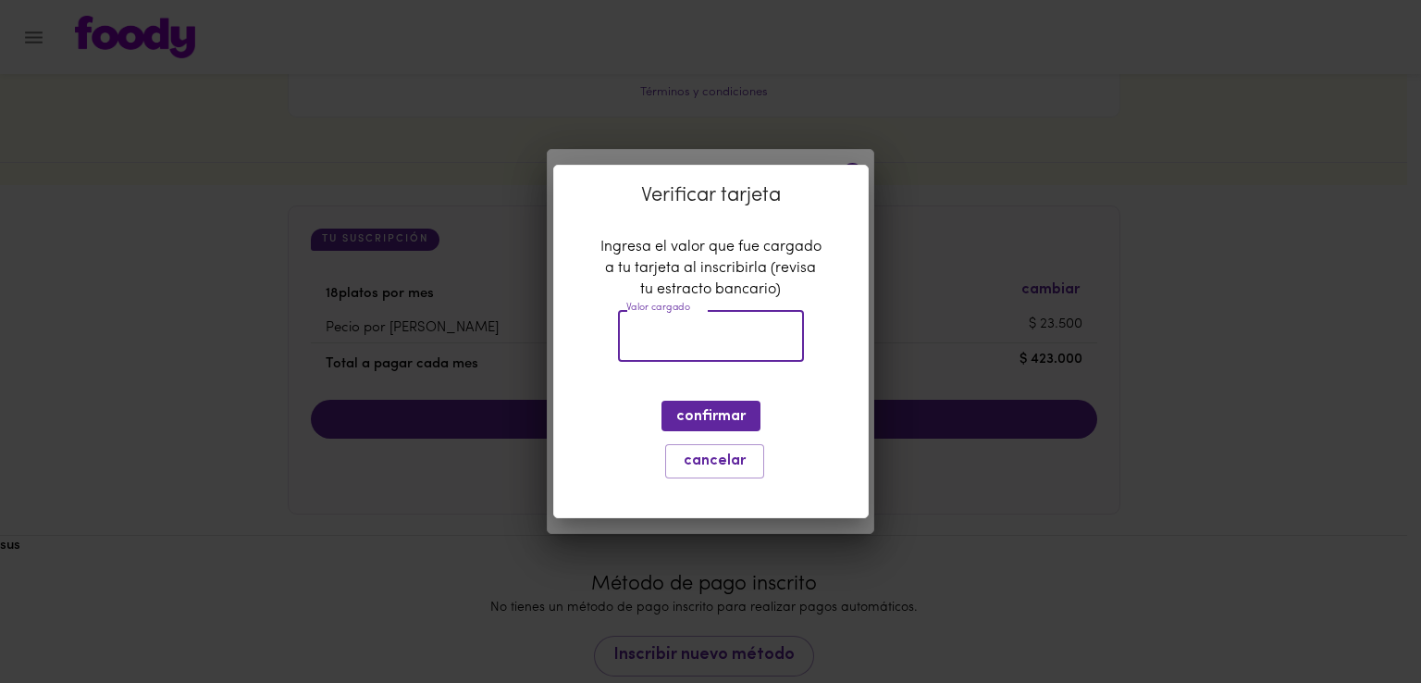
click at [732, 334] on input "Valor cargado" at bounding box center [711, 336] width 186 height 51
type input "2106"
click at [731, 420] on span "confirmar" at bounding box center [710, 417] width 69 height 18
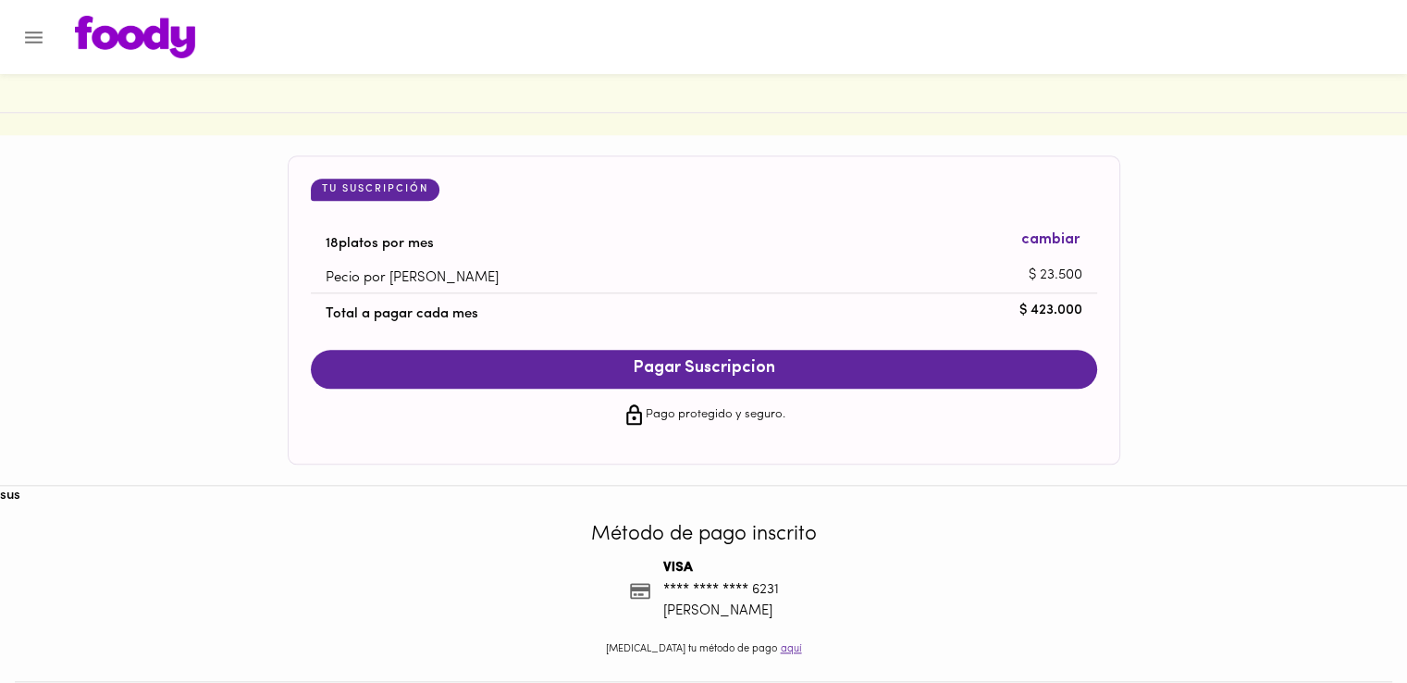
scroll to position [1793, 0]
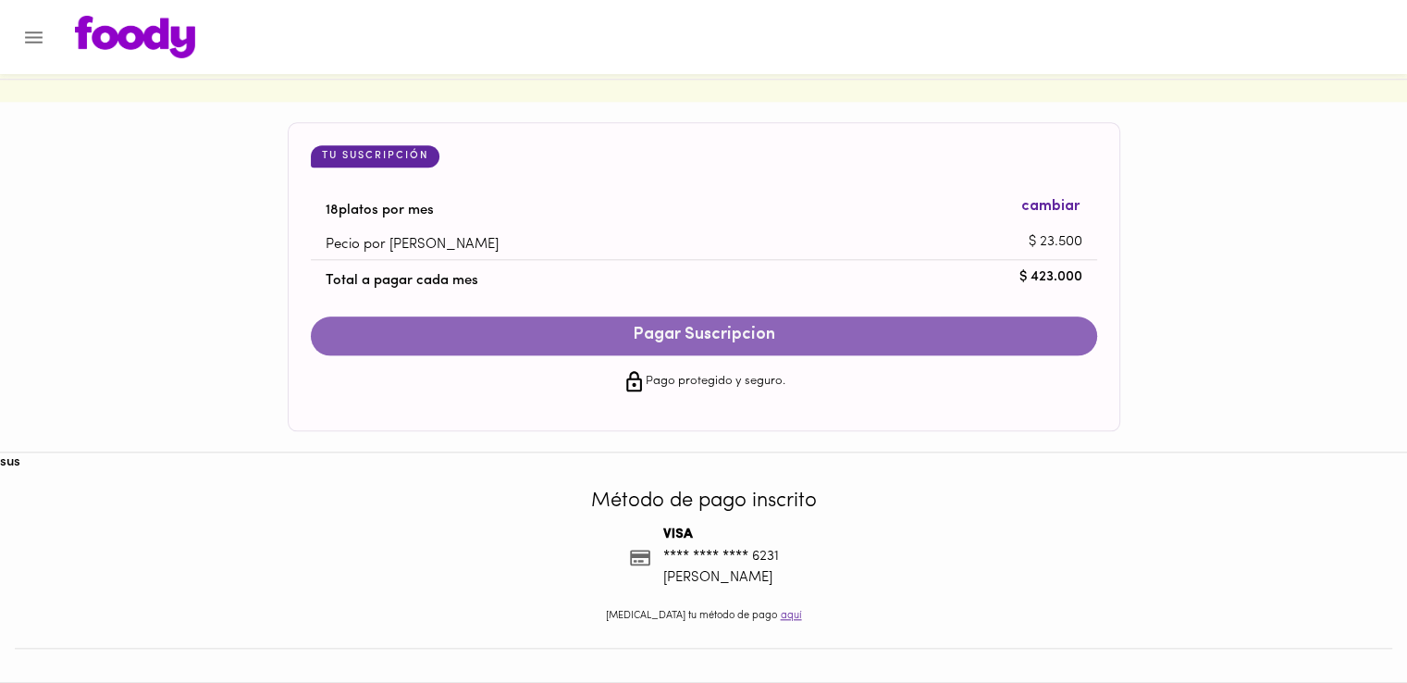
click at [840, 332] on span "Pagar Suscripcion" at bounding box center [703, 336] width 749 height 20
